Goal: Transaction & Acquisition: Obtain resource

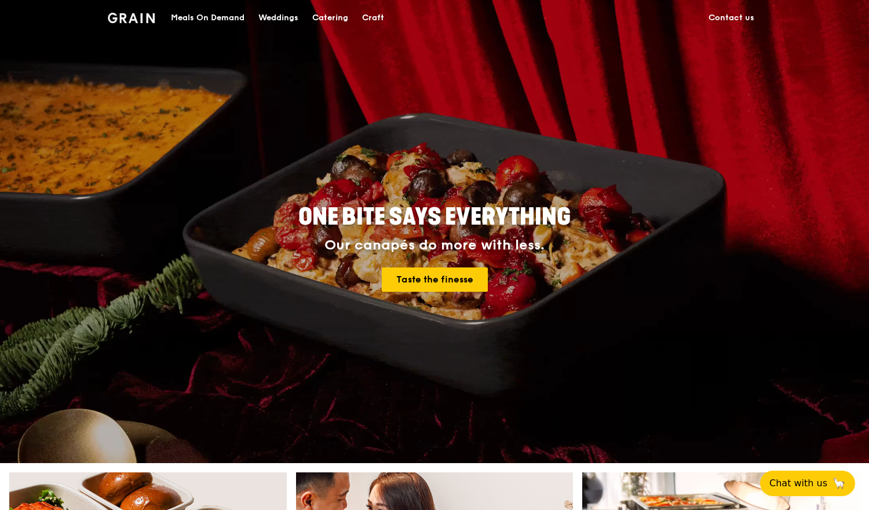
click at [337, 20] on div "Catering" at bounding box center [330, 18] width 36 height 35
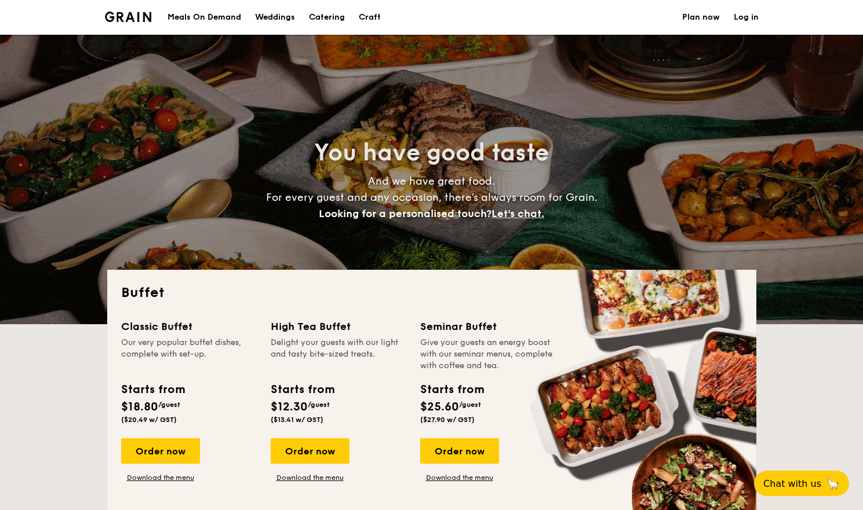
select select
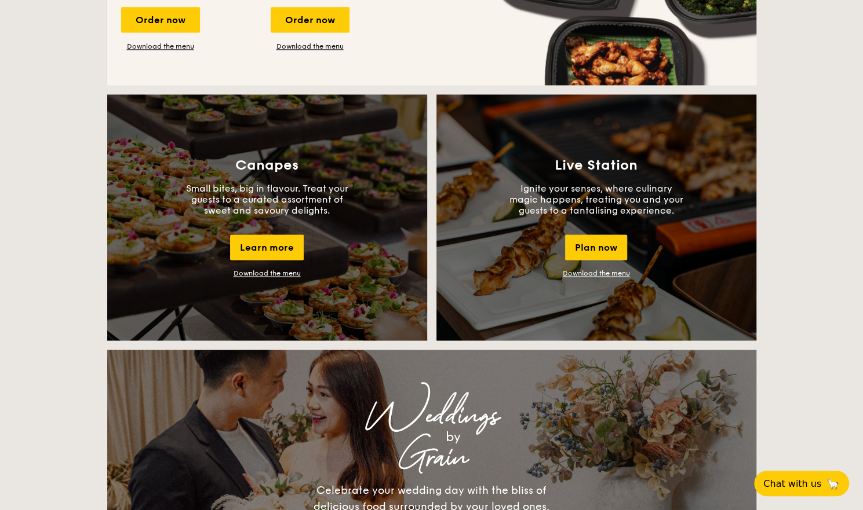
scroll to position [946, 0]
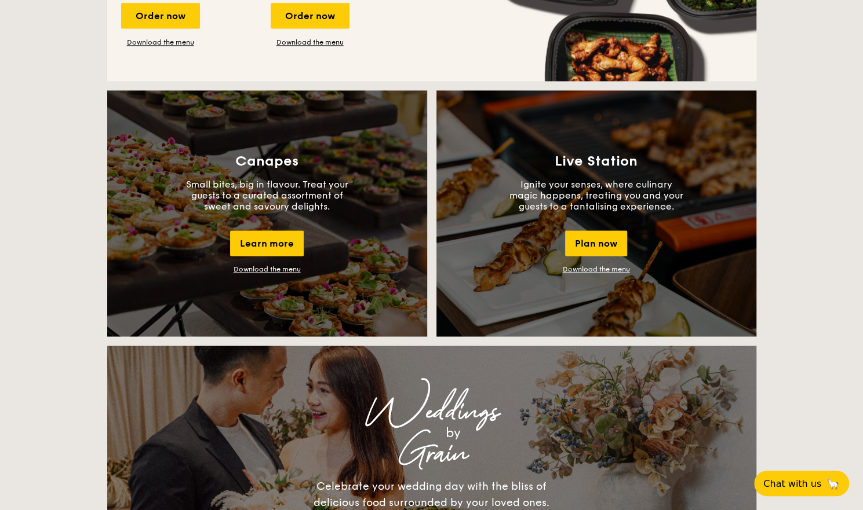
click at [282, 269] on link "Download the menu" at bounding box center [266, 269] width 67 height 8
click at [835, 214] on div "Buffet Classic Buffet Our very popular buffet dishes, complete with set-up. Sta…" at bounding box center [431, 455] width 863 height 2262
click at [43, 163] on div "Buffet Classic Buffet Our very popular buffet dishes, complete with set-up. Sta…" at bounding box center [431, 455] width 863 height 2262
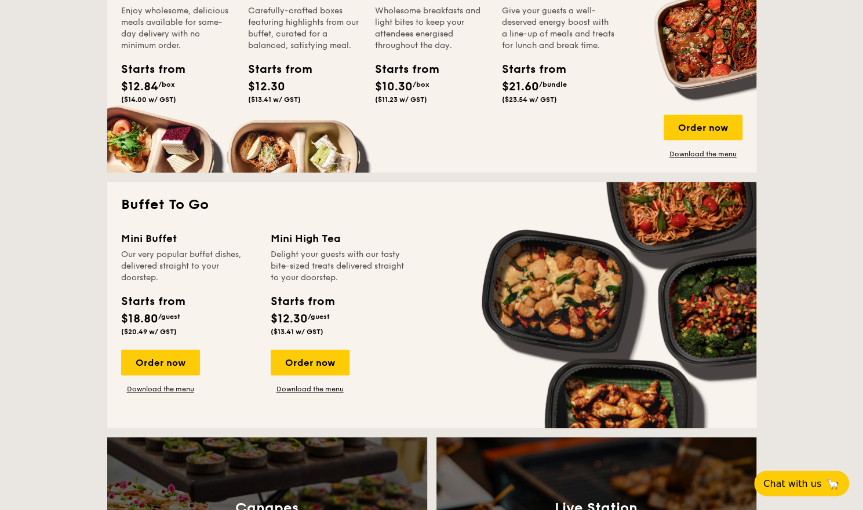
scroll to position [596, 0]
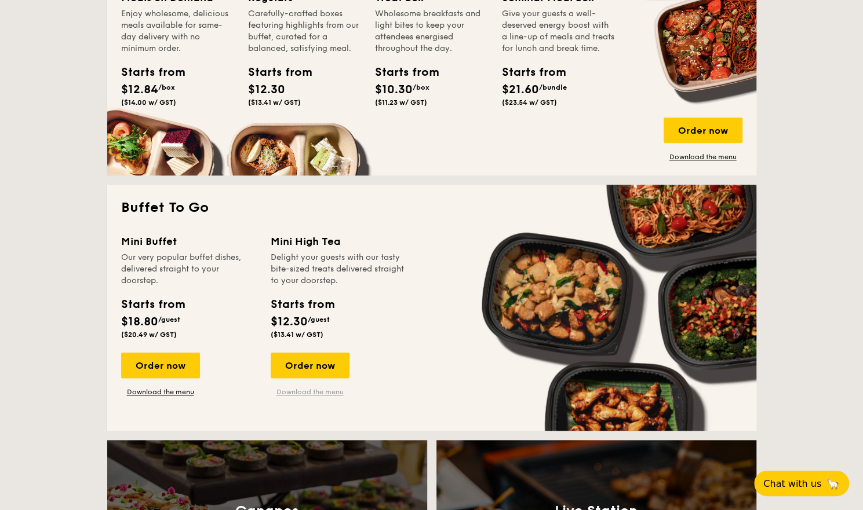
click at [304, 391] on link "Download the menu" at bounding box center [310, 392] width 79 height 9
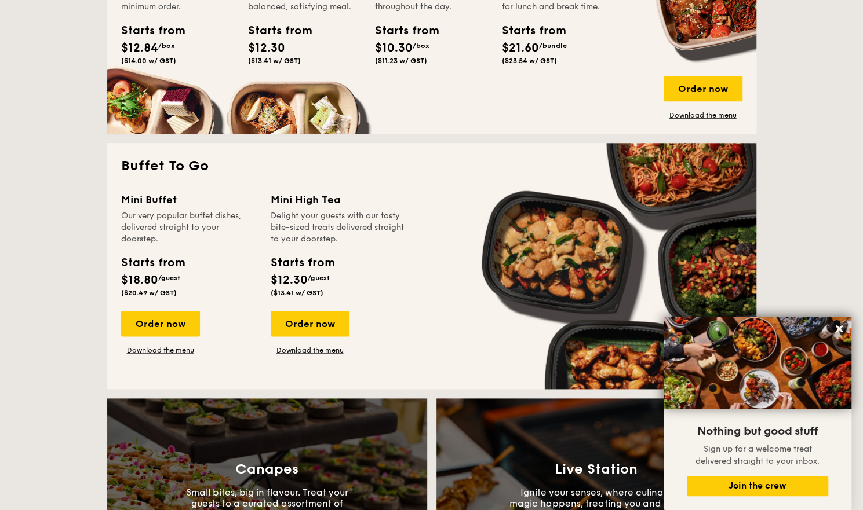
scroll to position [616, 0]
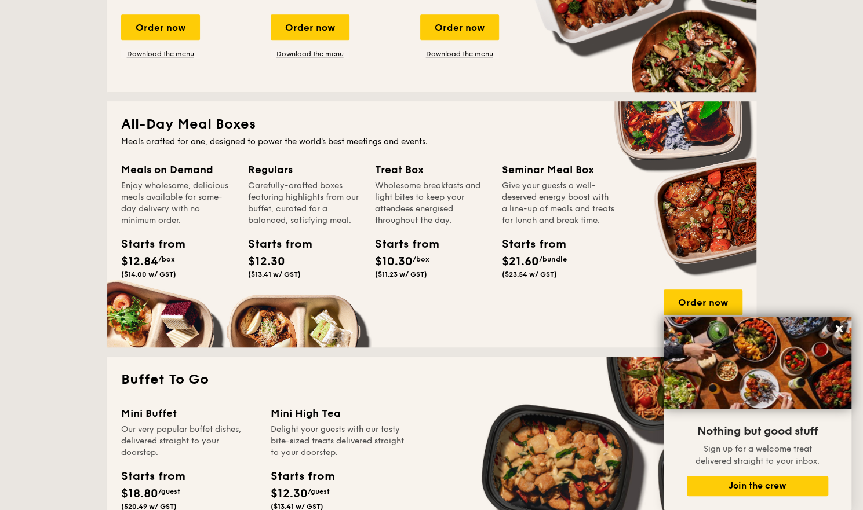
scroll to position [422, 0]
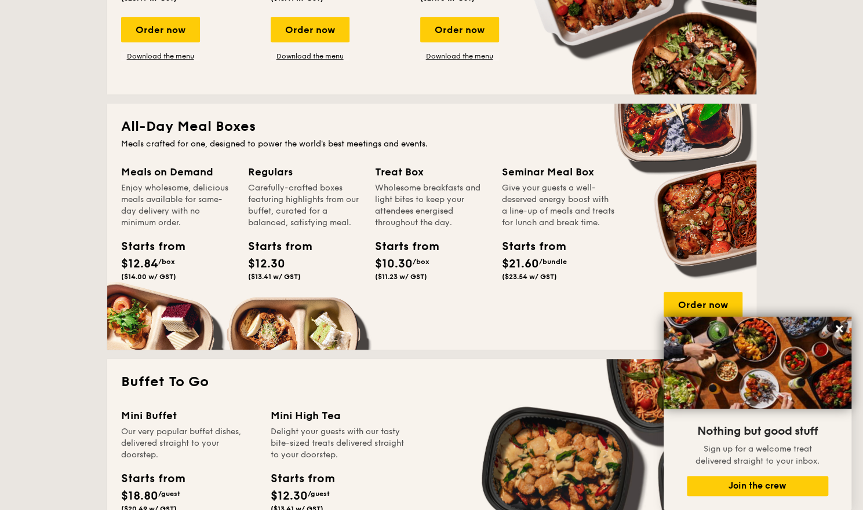
drag, startPoint x: 394, startPoint y: 189, endPoint x: 444, endPoint y: 233, distance: 66.5
click at [444, 233] on div "Treat Box Wholesome breakfasts and light bites to keep your attendees energised…" at bounding box center [431, 225] width 113 height 122
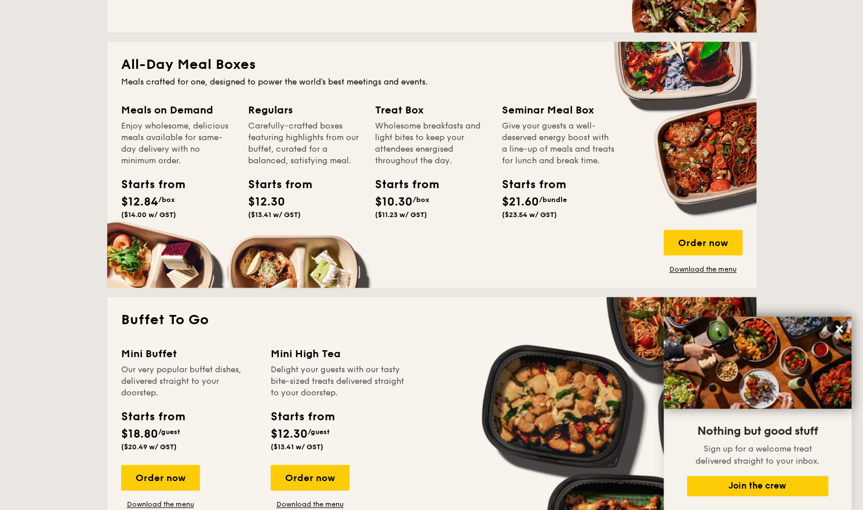
scroll to position [484, 0]
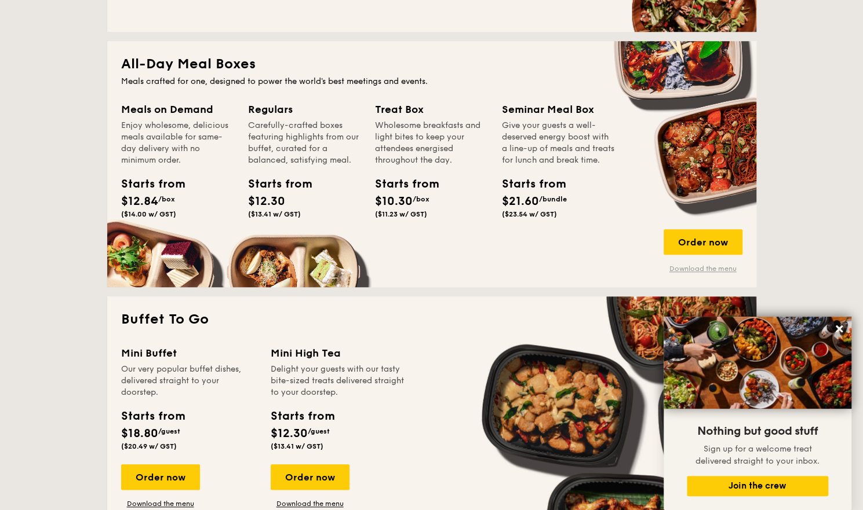
click at [687, 266] on link "Download the menu" at bounding box center [702, 268] width 79 height 9
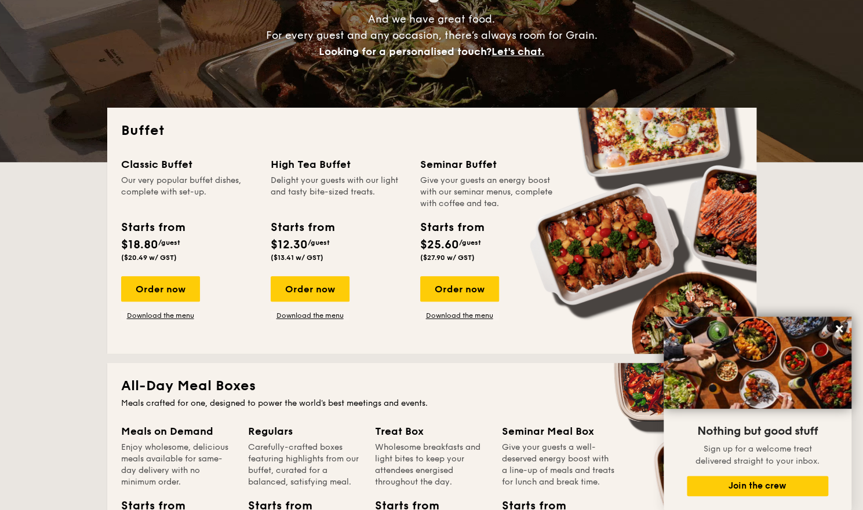
scroll to position [185, 0]
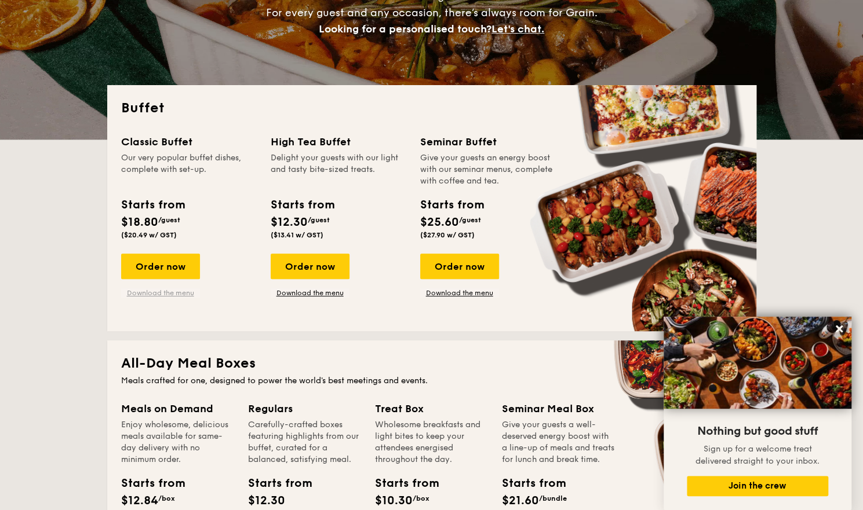
click at [167, 294] on link "Download the menu" at bounding box center [160, 292] width 79 height 9
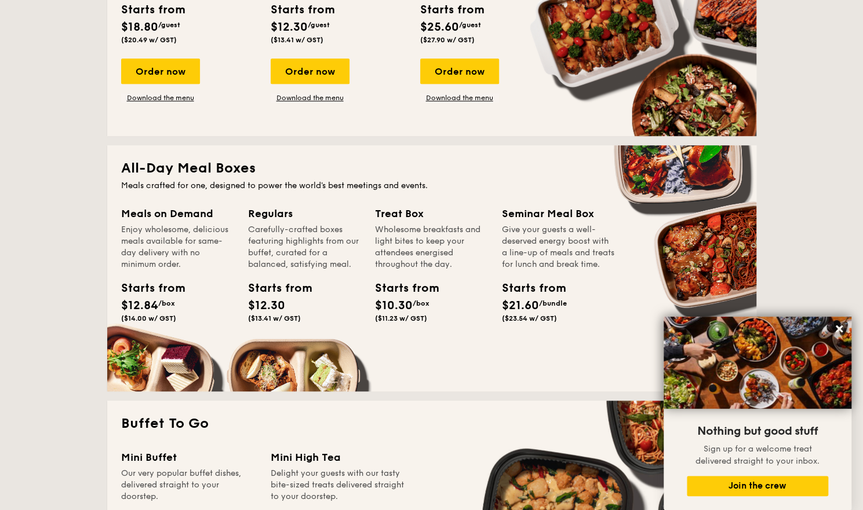
scroll to position [381, 0]
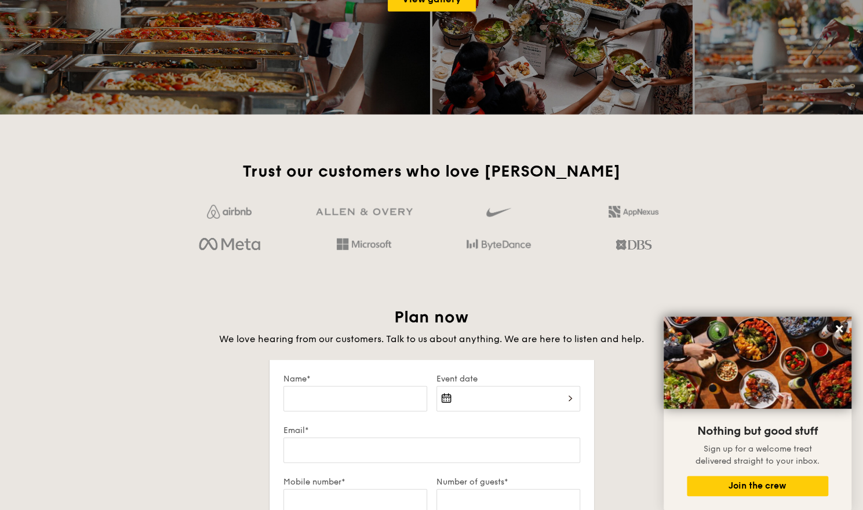
scroll to position [1689, 0]
